Goal: Navigation & Orientation: Find specific page/section

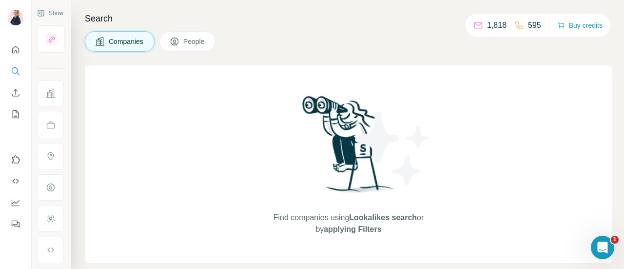
click at [189, 38] on span "People" at bounding box center [194, 42] width 22 height 10
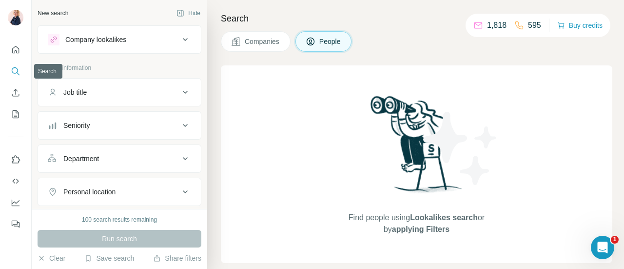
click at [16, 70] on icon "Search" at bounding box center [16, 71] width 10 height 10
click at [13, 52] on icon "Quick start" at bounding box center [15, 49] width 7 height 7
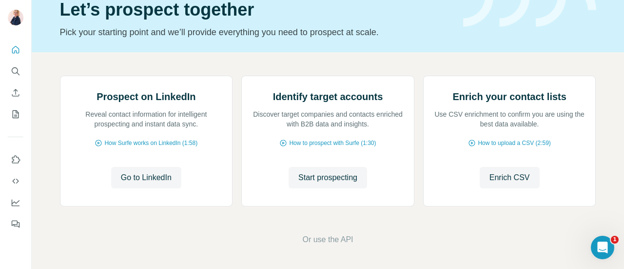
scroll to position [132, 0]
click at [143, 183] on span "Go to LinkedIn" at bounding box center [146, 178] width 51 height 12
